Goal: Register for event/course

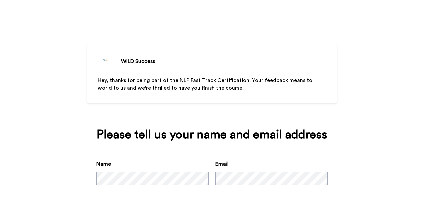
scroll to position [35, 0]
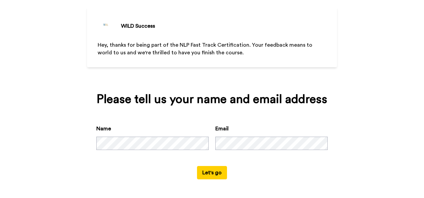
click at [115, 151] on div "Name Email" at bounding box center [212, 145] width 232 height 41
click at [219, 174] on button "Let's go" at bounding box center [212, 172] width 30 height 13
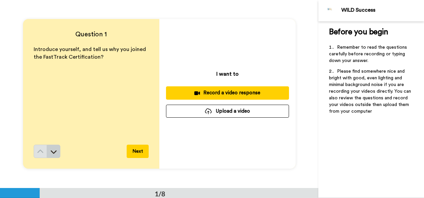
click at [54, 154] on icon at bounding box center [53, 151] width 7 height 7
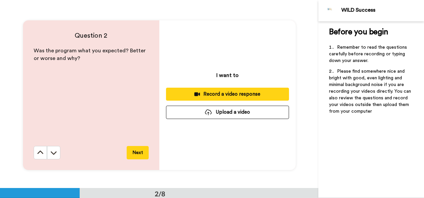
scroll to position [188, 0]
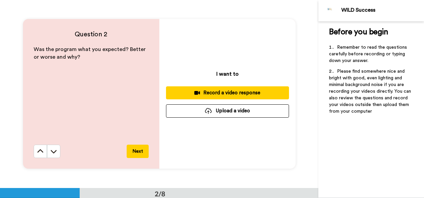
click at [54, 154] on icon at bounding box center [53, 151] width 7 height 7
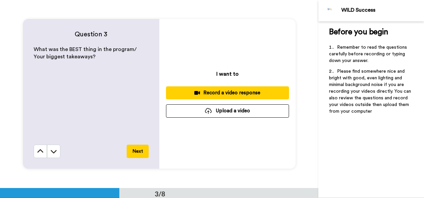
click at [54, 154] on icon at bounding box center [53, 151] width 7 height 7
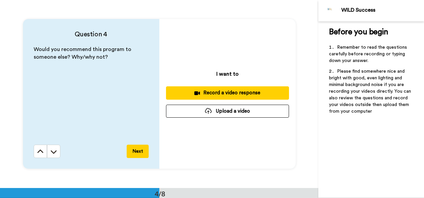
click at [54, 154] on icon at bounding box center [53, 151] width 7 height 7
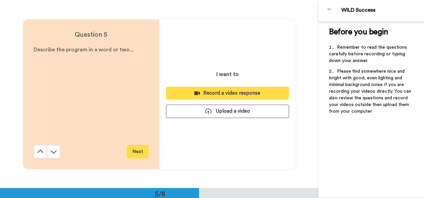
click at [54, 154] on icon at bounding box center [53, 151] width 7 height 7
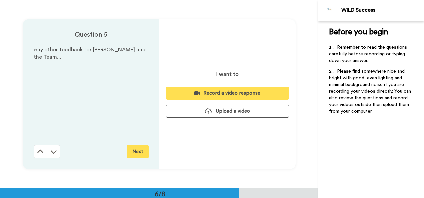
click at [54, 154] on icon at bounding box center [53, 151] width 7 height 7
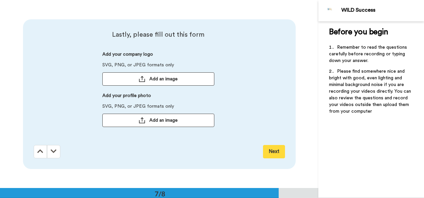
click at [54, 154] on icon at bounding box center [54, 151] width 6 height 7
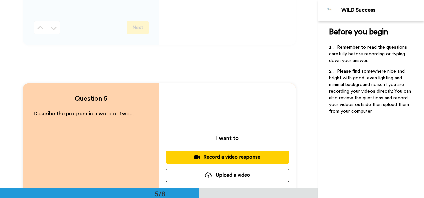
scroll to position [675, 0]
